Goal: Information Seeking & Learning: Learn about a topic

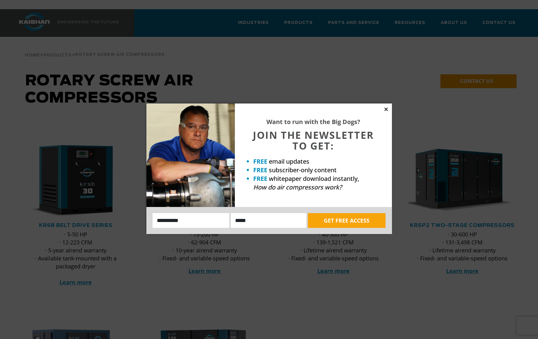
click at [388, 109] on icon at bounding box center [387, 110] width 6 height 6
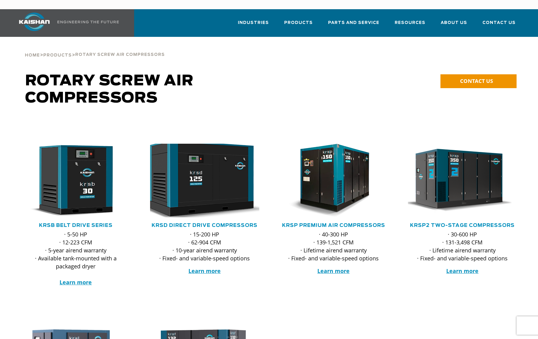
click at [215, 183] on img at bounding box center [200, 180] width 120 height 81
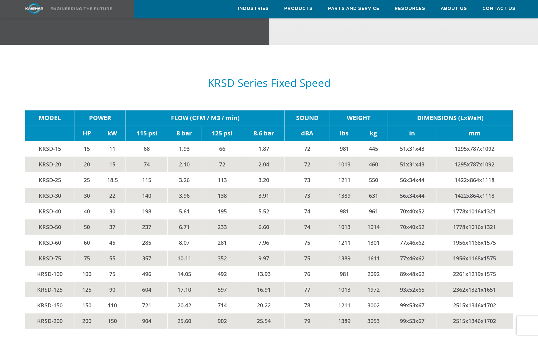
scroll to position [952, 0]
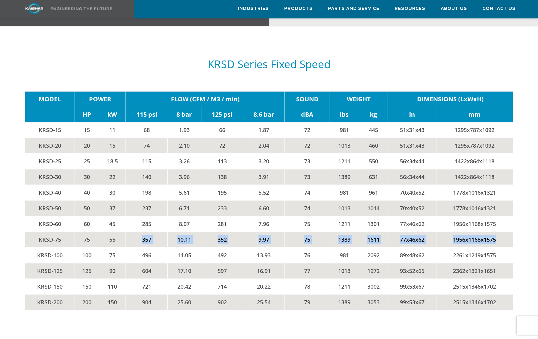
drag, startPoint x: 142, startPoint y: 225, endPoint x: 502, endPoint y: 225, distance: 360.3
click at [502, 232] on tr "KRSD-75 75 55 357 10.11 352 9.97 75 1389 1611 77x46x62 1956x1168x1575" at bounding box center [269, 240] width 488 height 16
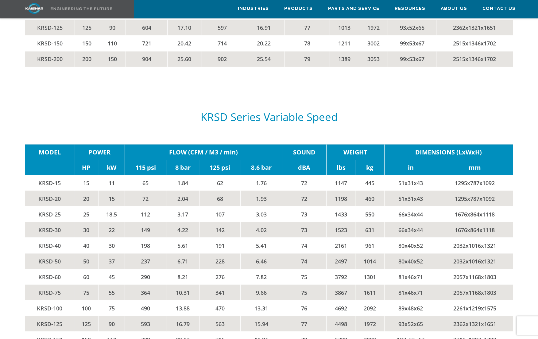
scroll to position [1229, 0]
